Goal: Task Accomplishment & Management: Use online tool/utility

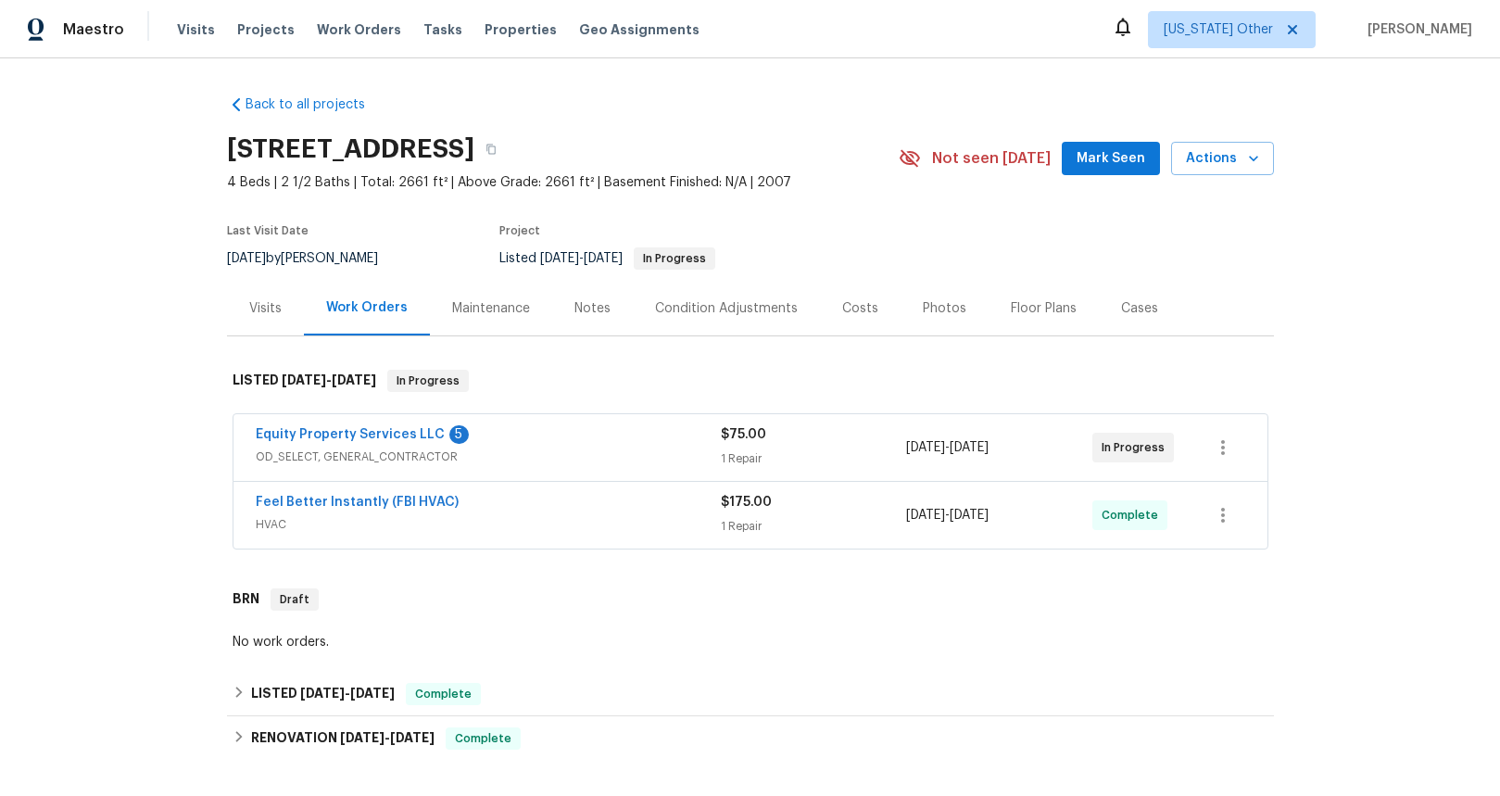
click at [374, 457] on span "OD_SELECT, GENERAL_CONTRACTOR" at bounding box center [488, 457] width 465 height 19
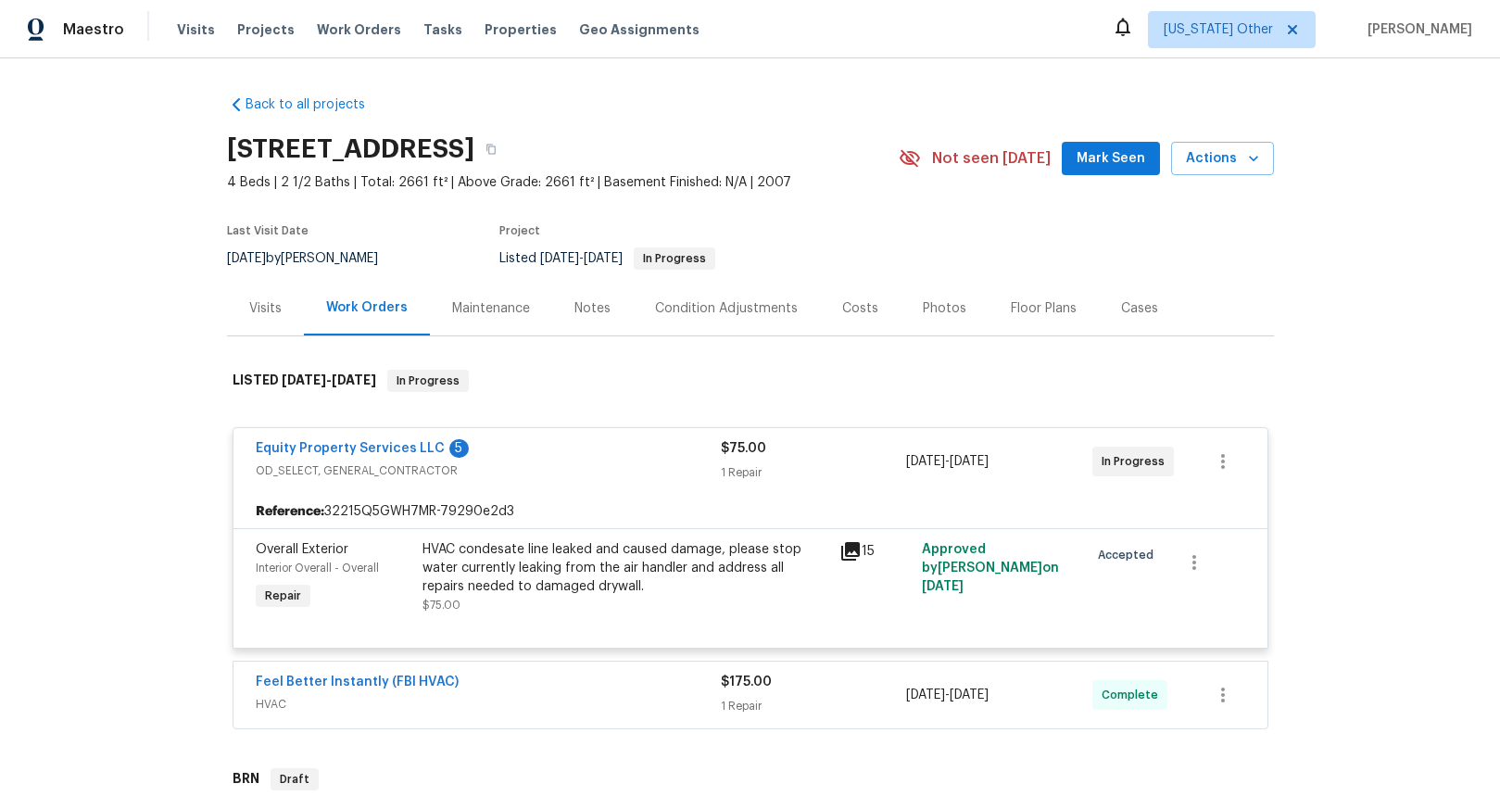
scroll to position [135, 0]
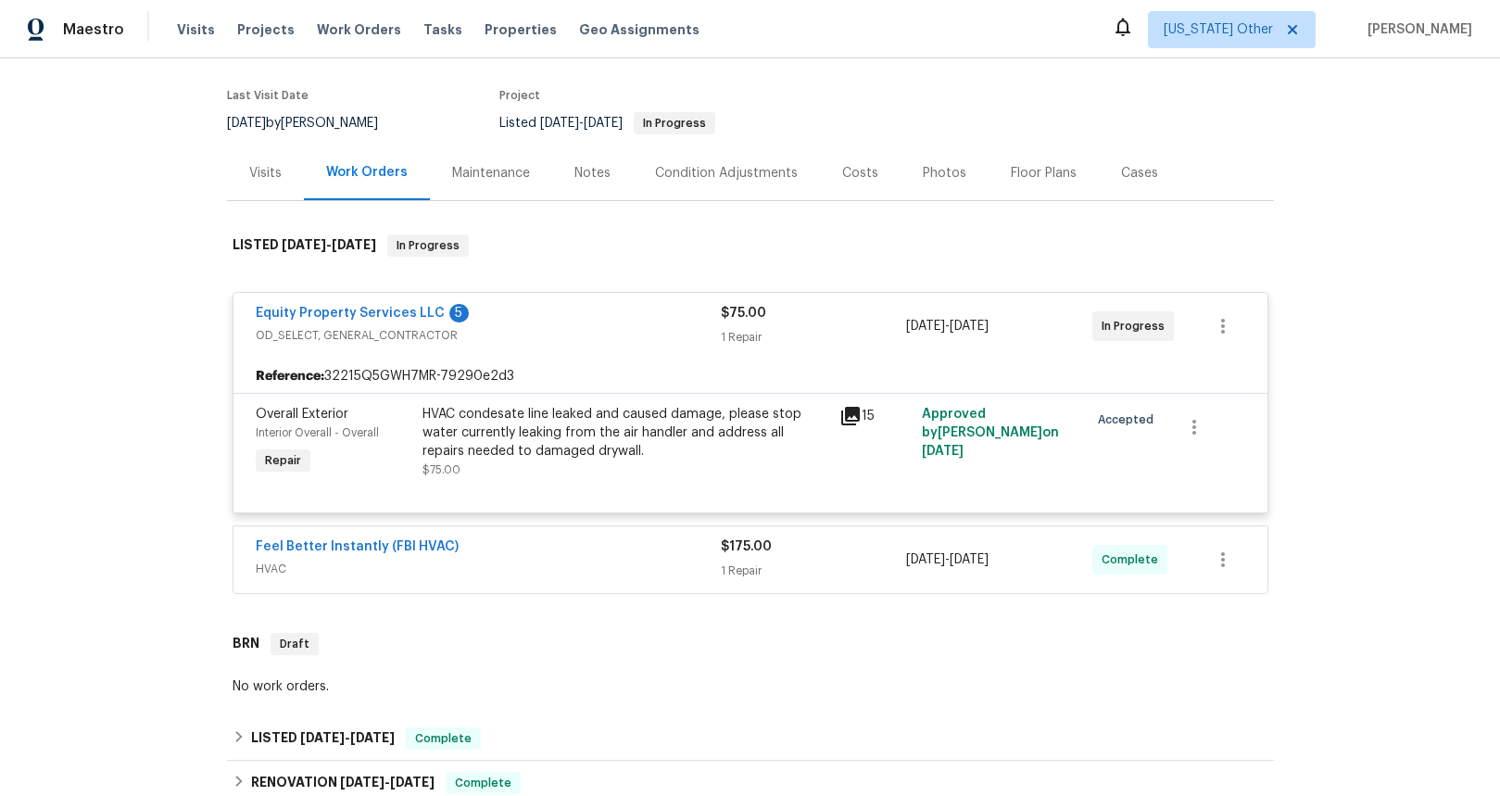
drag, startPoint x: 262, startPoint y: 568, endPoint x: 273, endPoint y: 566, distance: 11.3
click at [262, 567] on span "HVAC" at bounding box center [488, 569] width 465 height 19
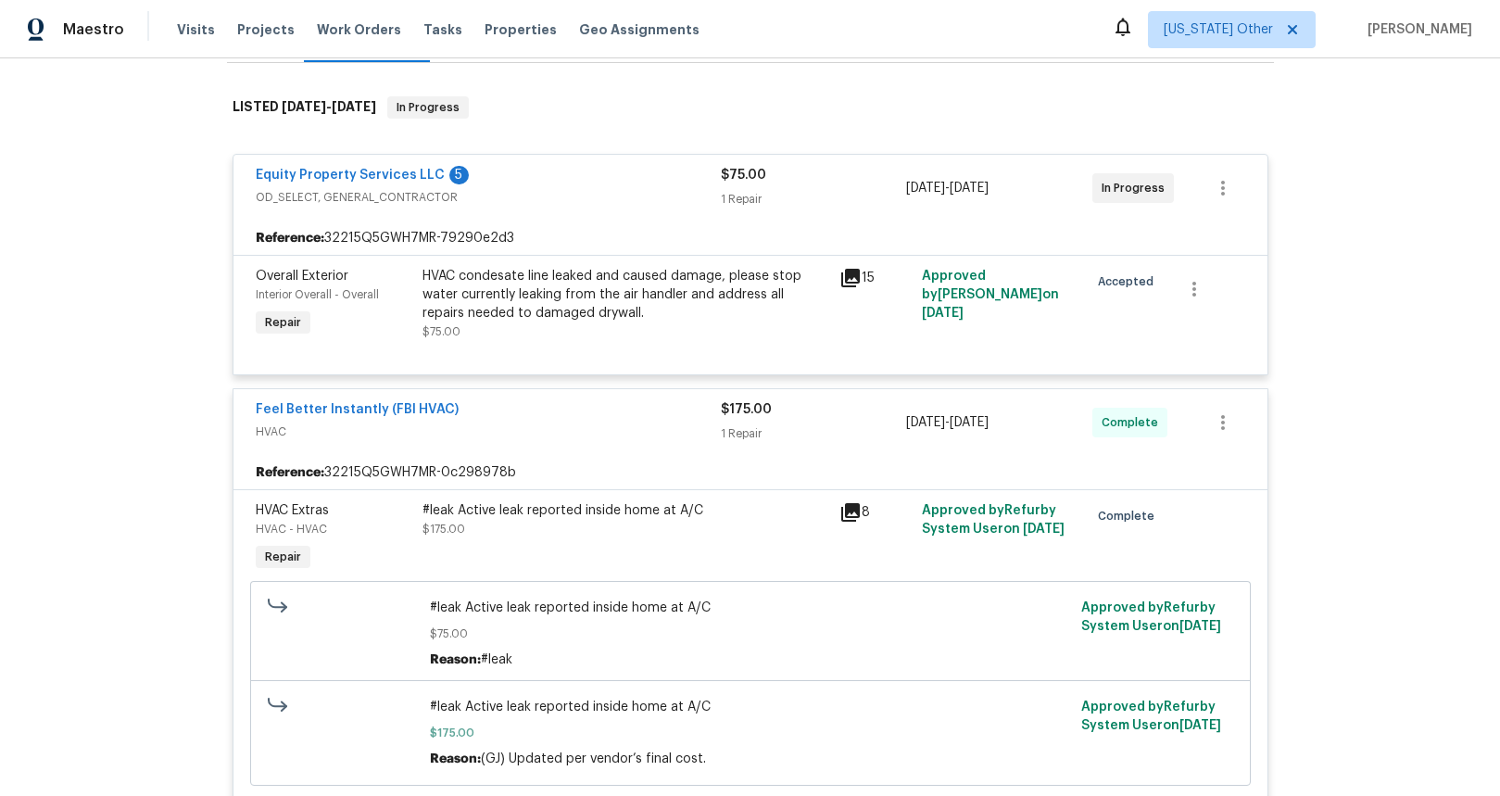
scroll to position [303, 0]
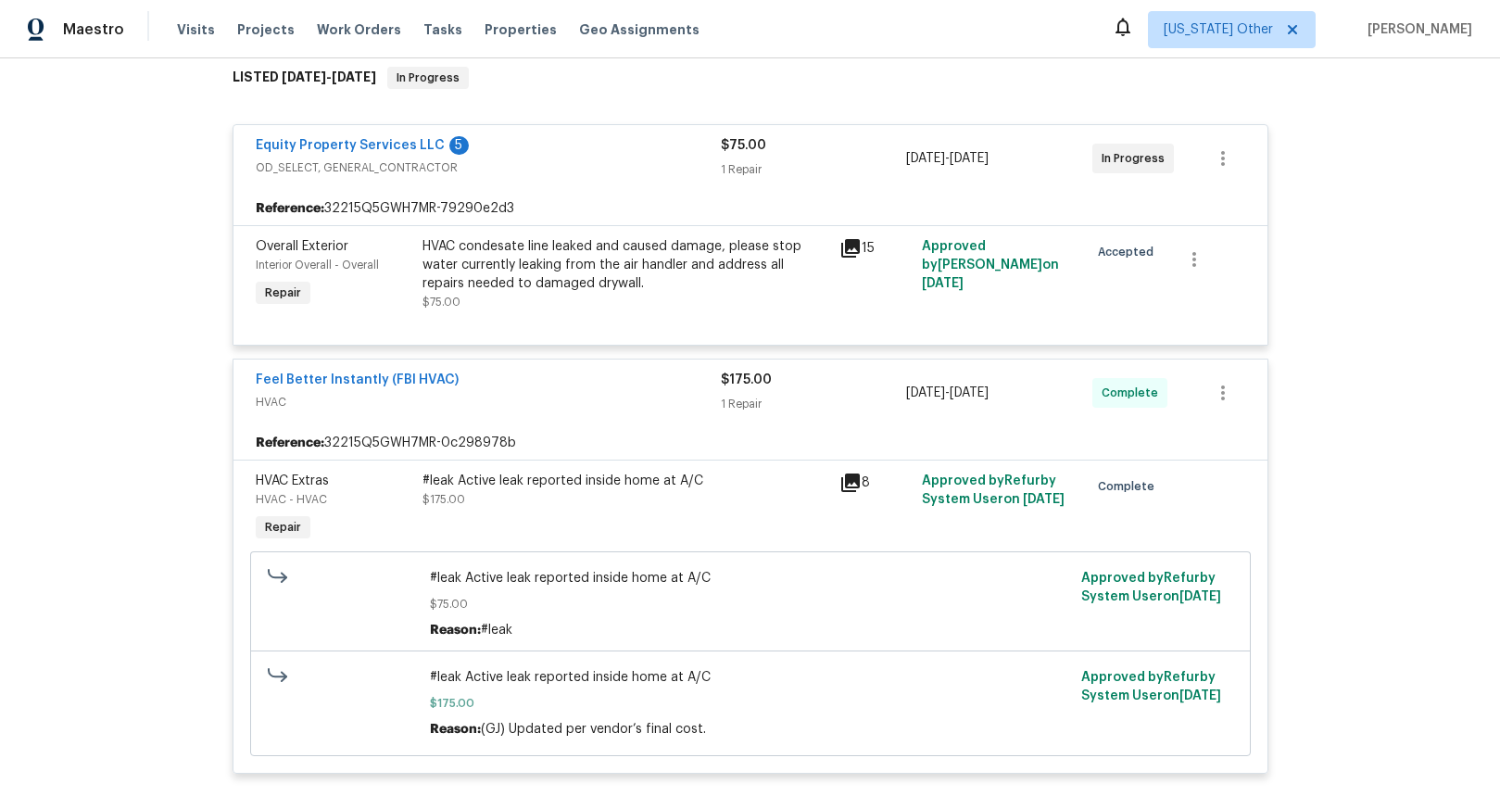
click at [846, 485] on icon at bounding box center [850, 483] width 22 height 22
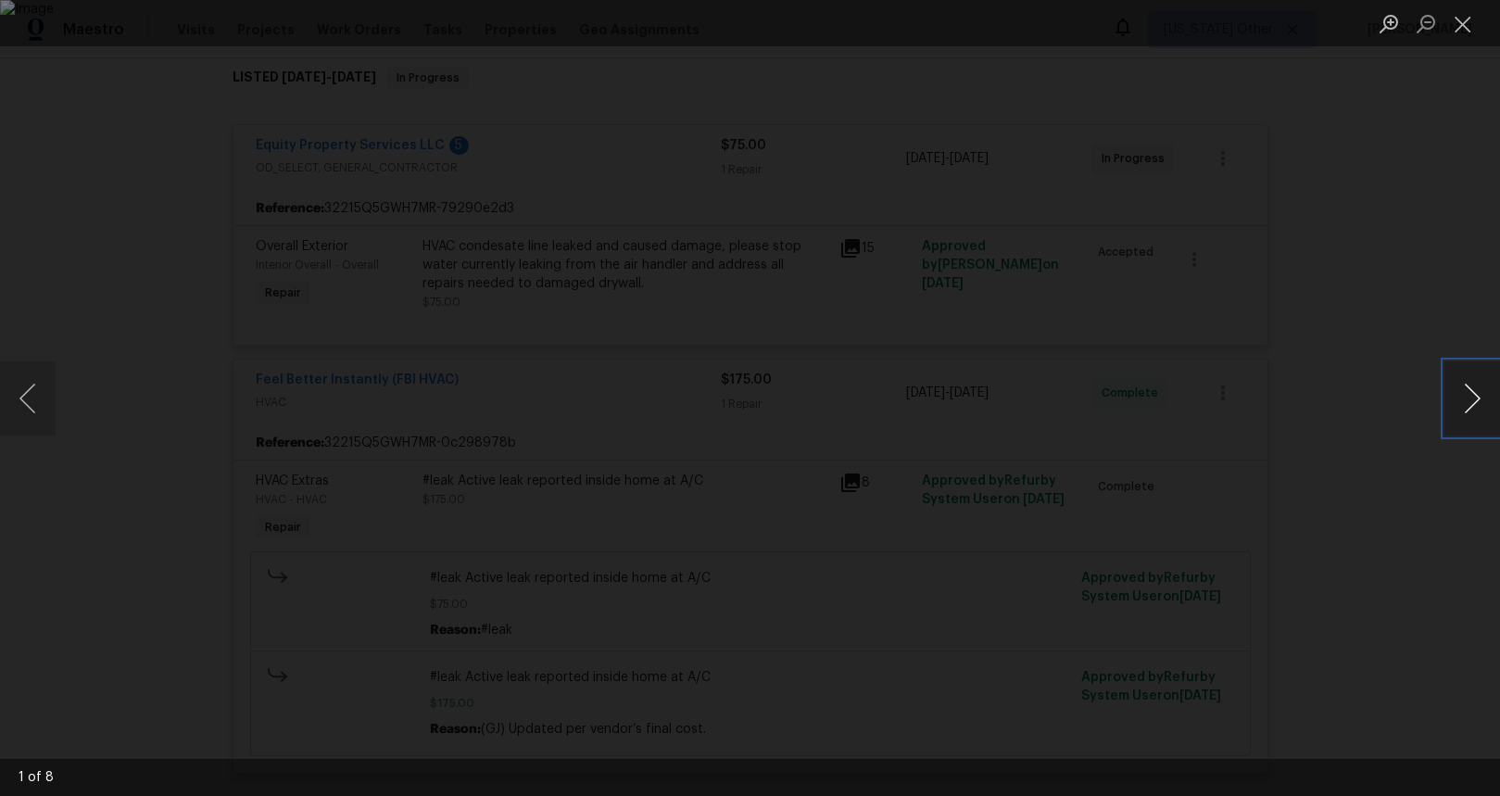
click at [1467, 410] on button "Next image" at bounding box center [1473, 398] width 56 height 74
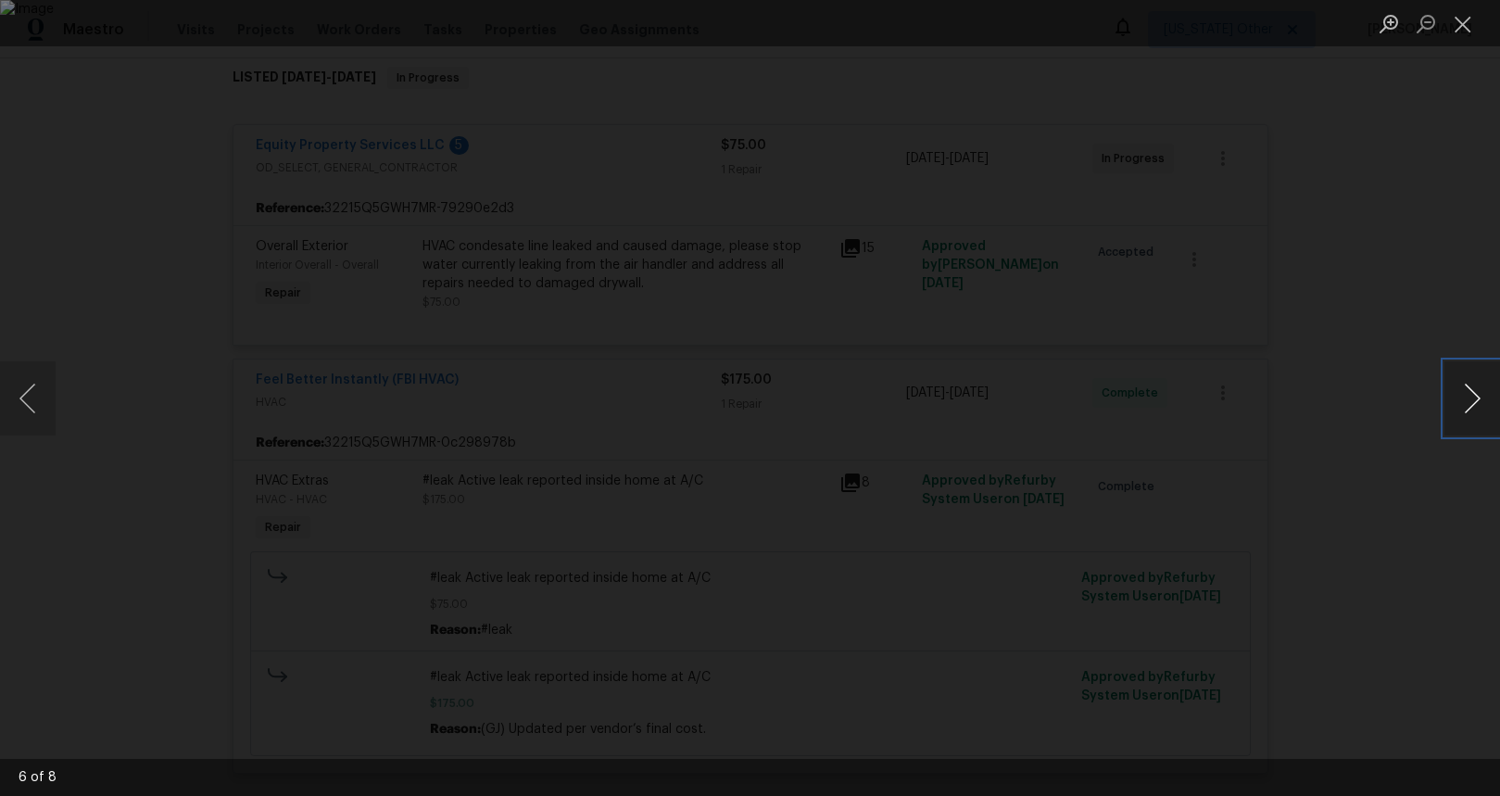
click at [1467, 410] on button "Next image" at bounding box center [1473, 398] width 56 height 74
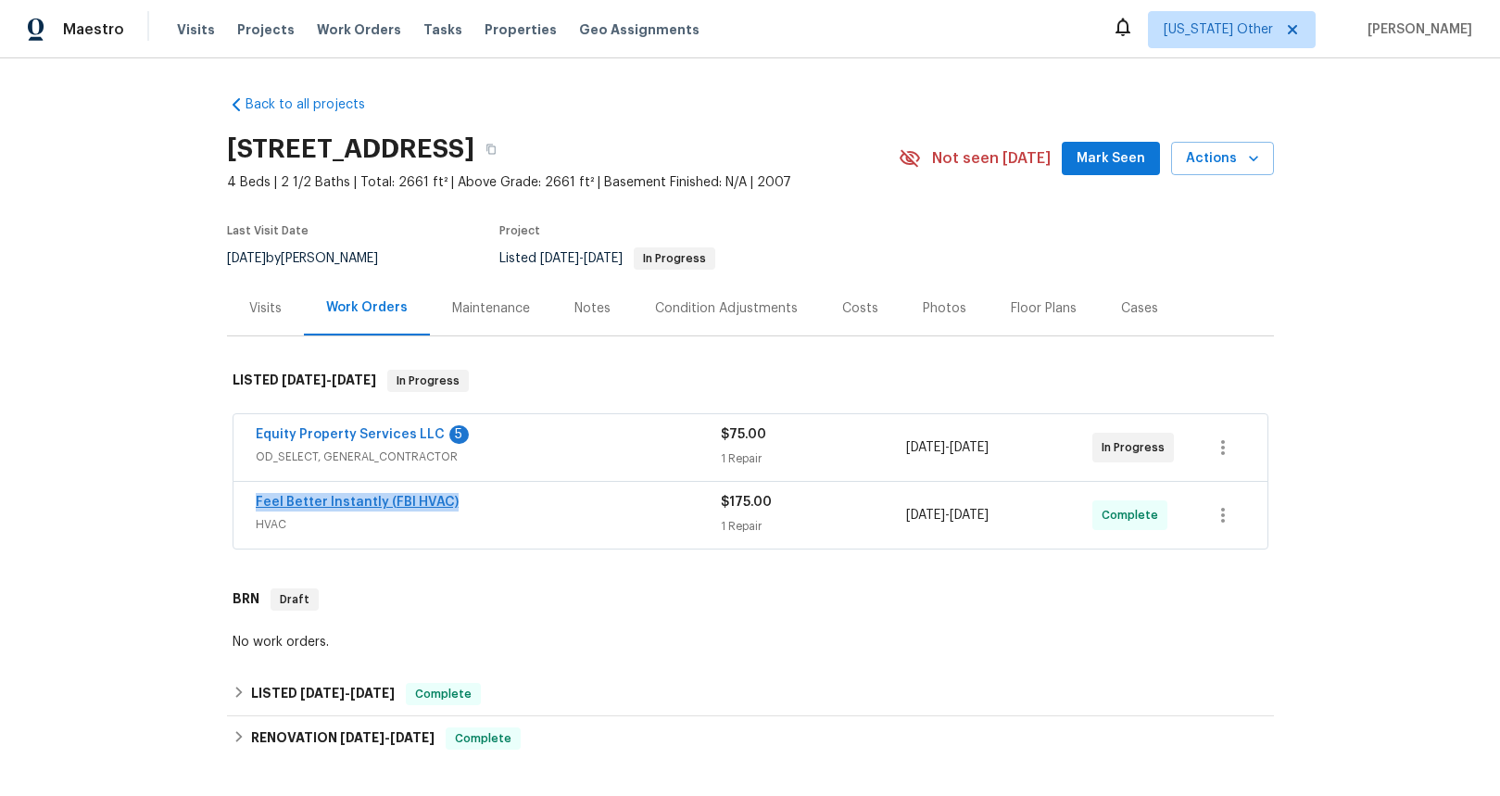
drag, startPoint x: 446, startPoint y: 498, endPoint x: 250, endPoint y: 498, distance: 195.5
click at [256, 498] on div "Feel Better Instantly (FBI HVAC)" at bounding box center [488, 504] width 465 height 22
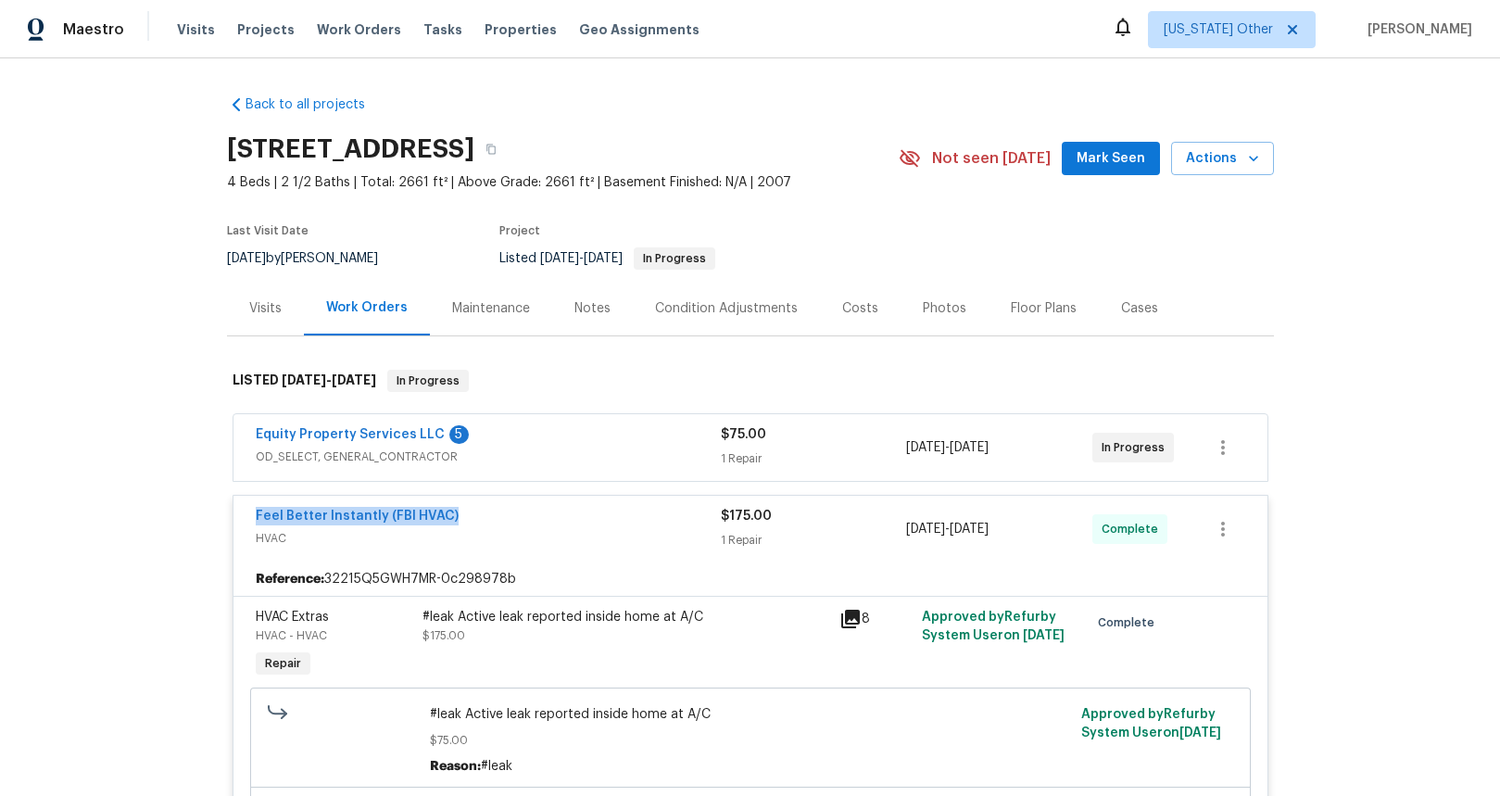
copy link "Feel Better Instantly (FBI HVAC)"
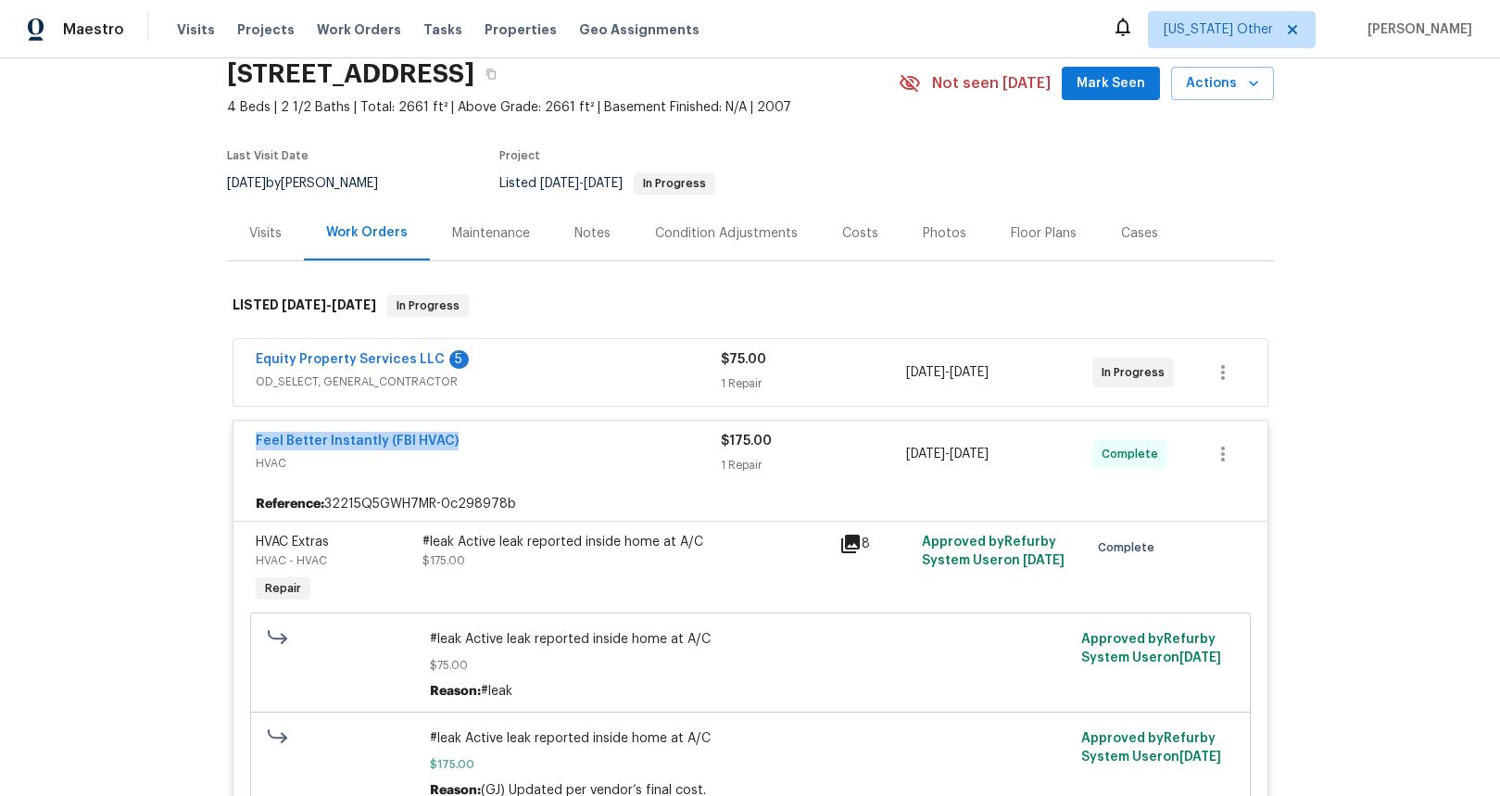
scroll to position [161, 0]
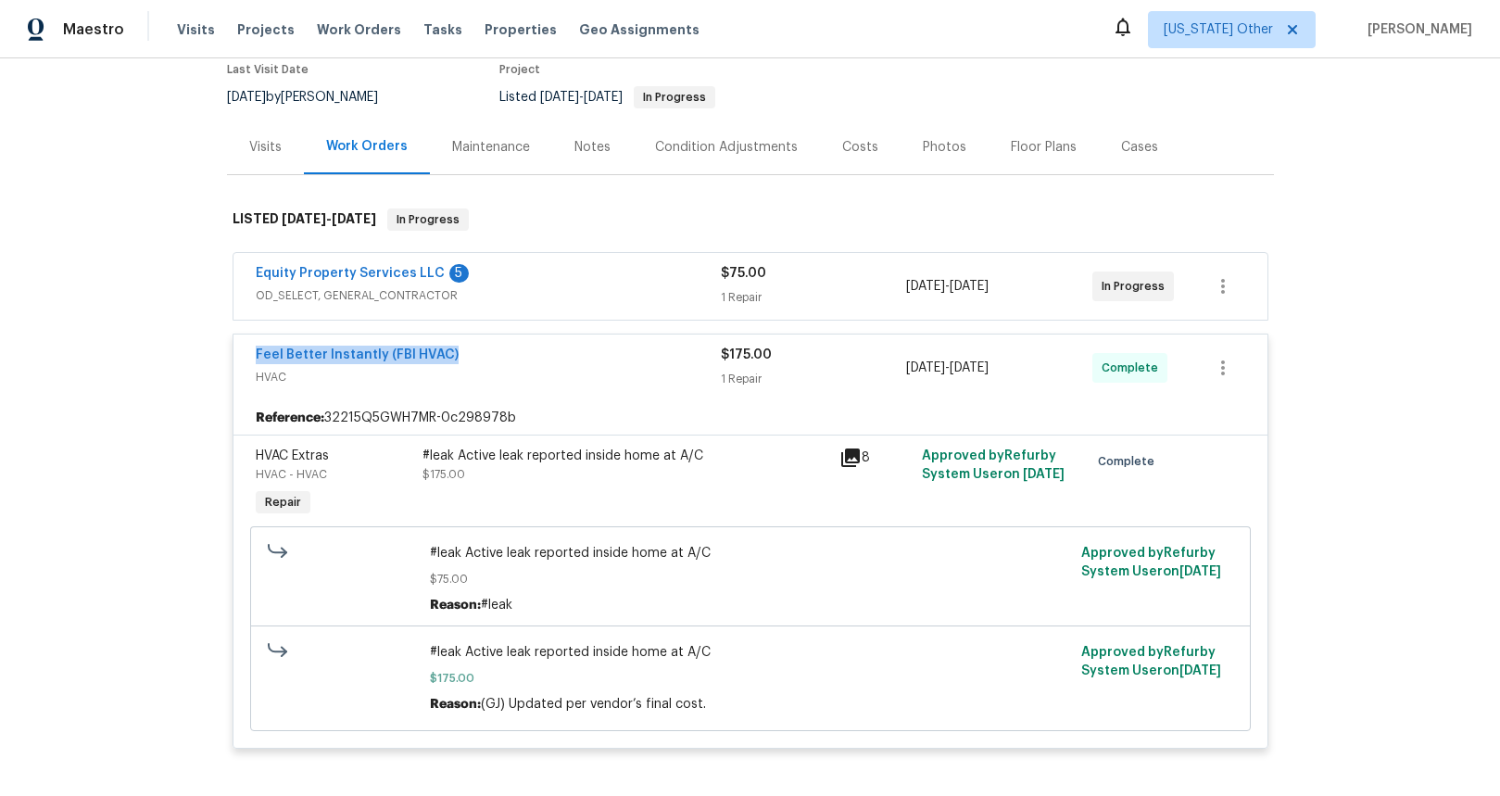
click at [841, 460] on icon at bounding box center [850, 457] width 19 height 19
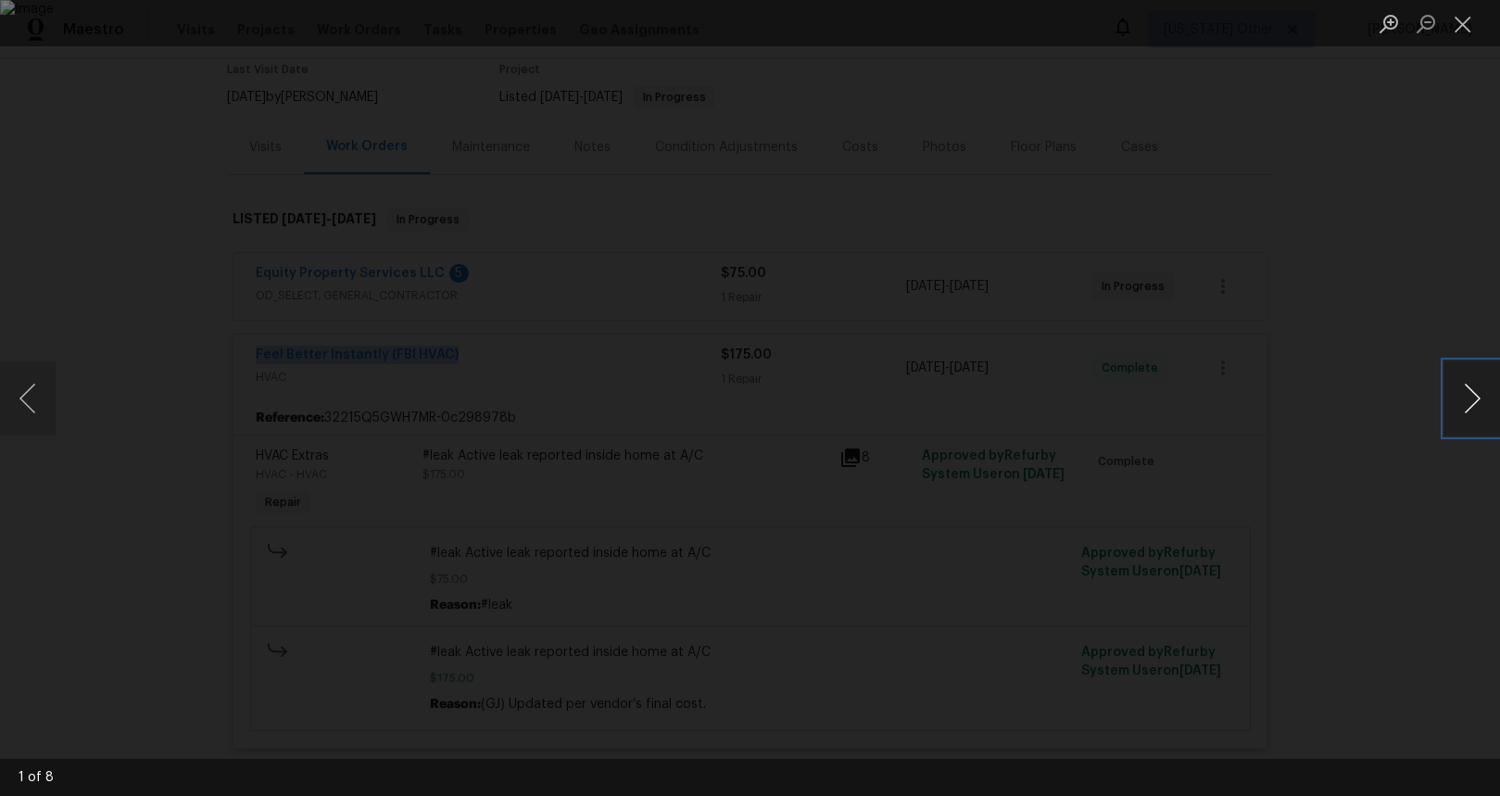
click at [1474, 406] on button "Next image" at bounding box center [1473, 398] width 56 height 74
click at [1471, 405] on button "Next image" at bounding box center [1473, 398] width 56 height 74
click at [1470, 405] on button "Next image" at bounding box center [1473, 398] width 56 height 74
